Goal: Task Accomplishment & Management: Manage account settings

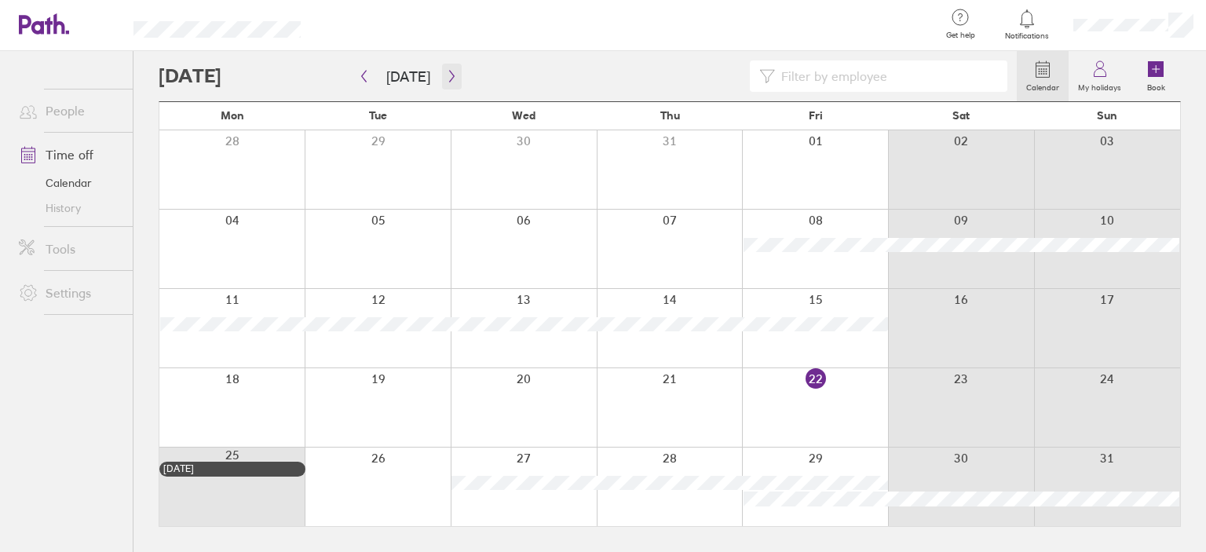
click at [446, 80] on icon "button" at bounding box center [452, 76] width 12 height 13
